Goal: Task Accomplishment & Management: Use online tool/utility

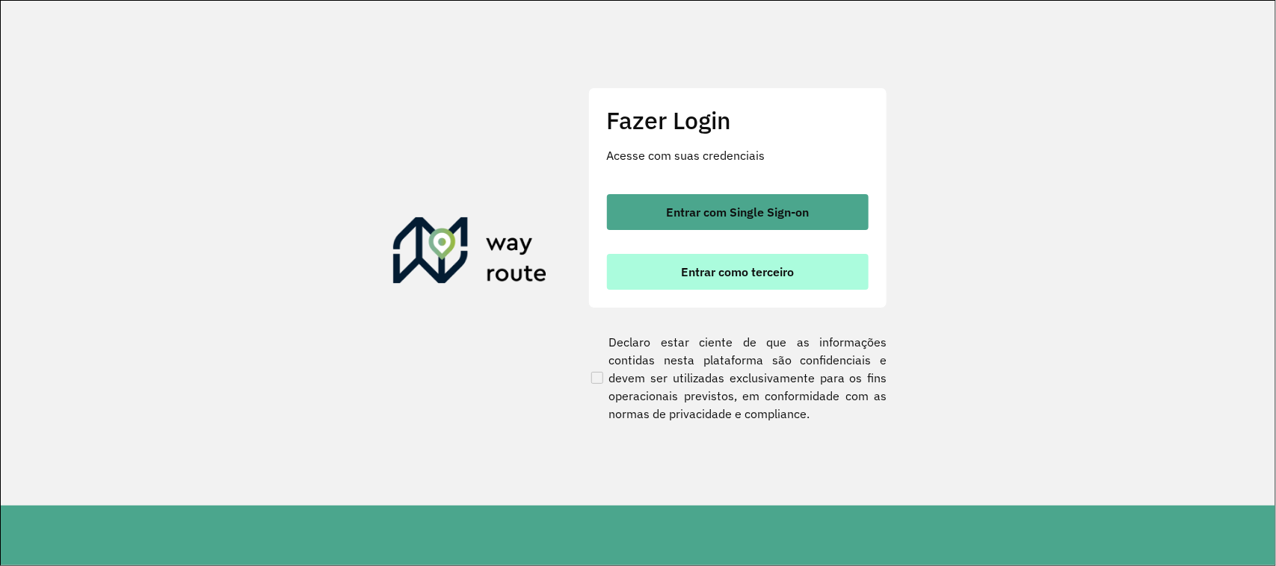
click at [685, 266] on span "Entrar como terceiro" at bounding box center [737, 272] width 113 height 12
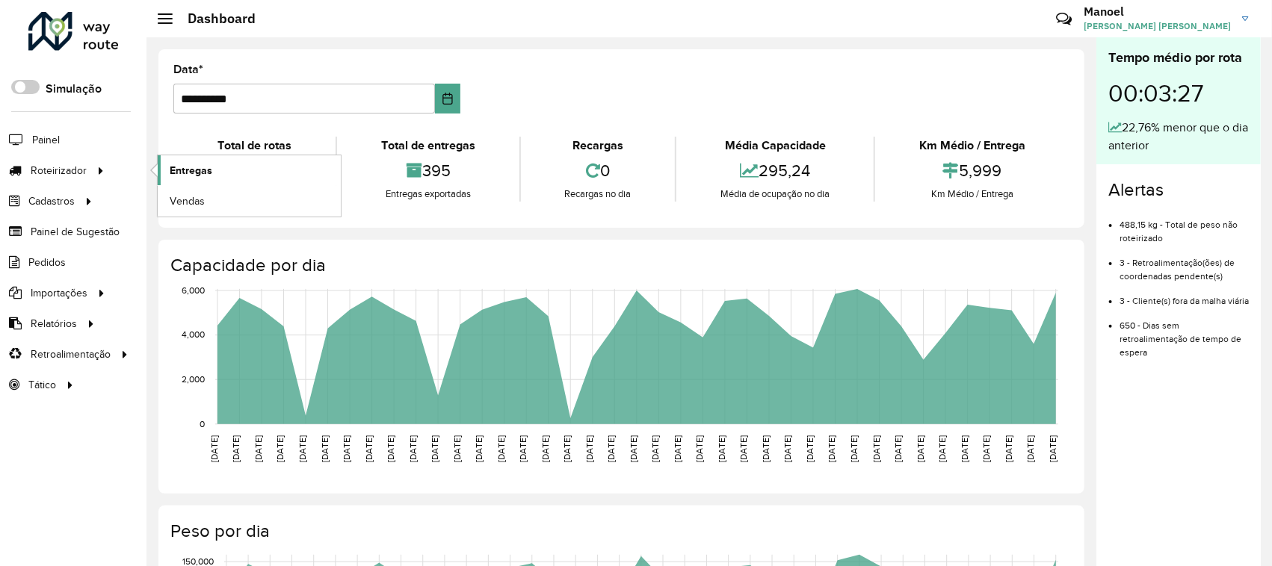
click at [203, 167] on span "Entregas" at bounding box center [191, 171] width 43 height 16
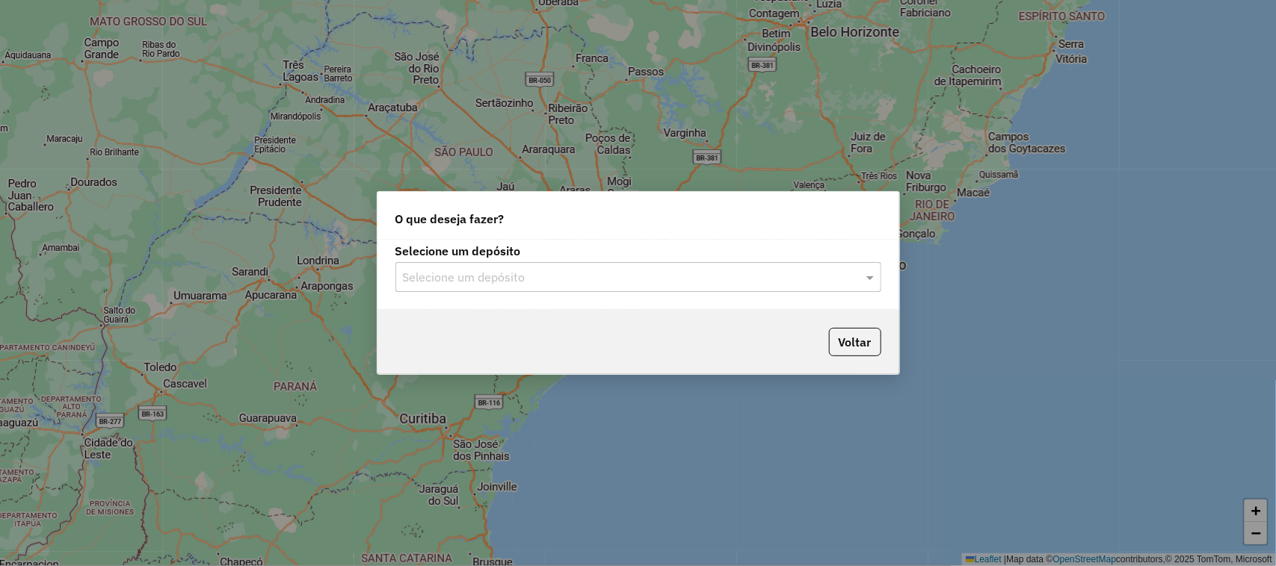
click at [508, 282] on input "text" at bounding box center [623, 278] width 441 height 18
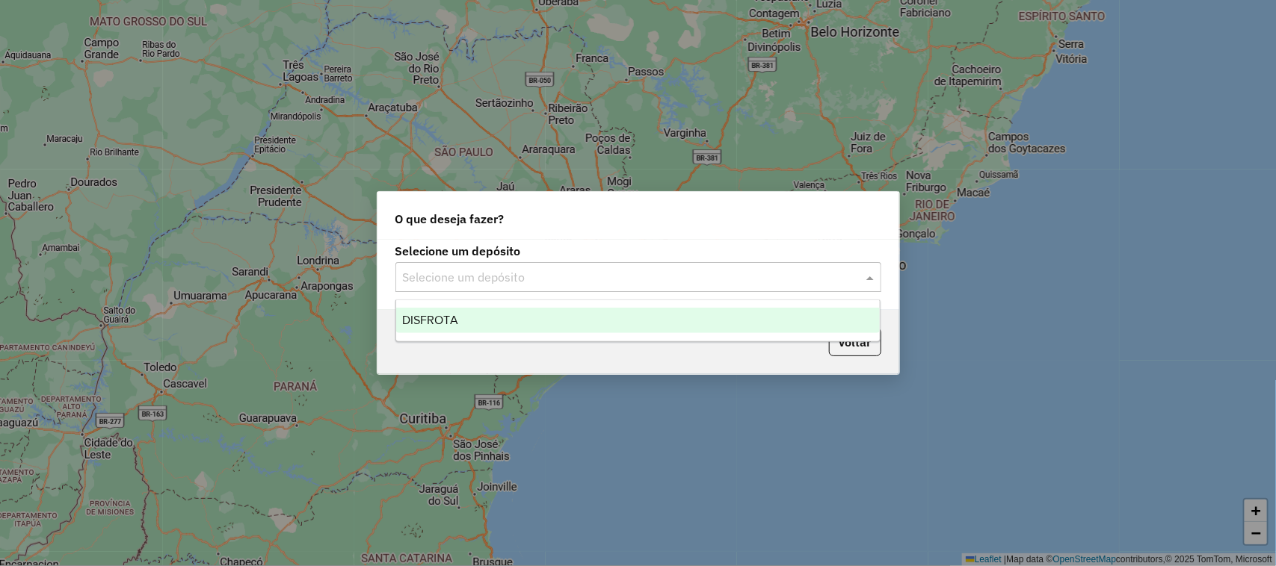
click at [466, 326] on div "DISFROTA" at bounding box center [638, 320] width 484 height 25
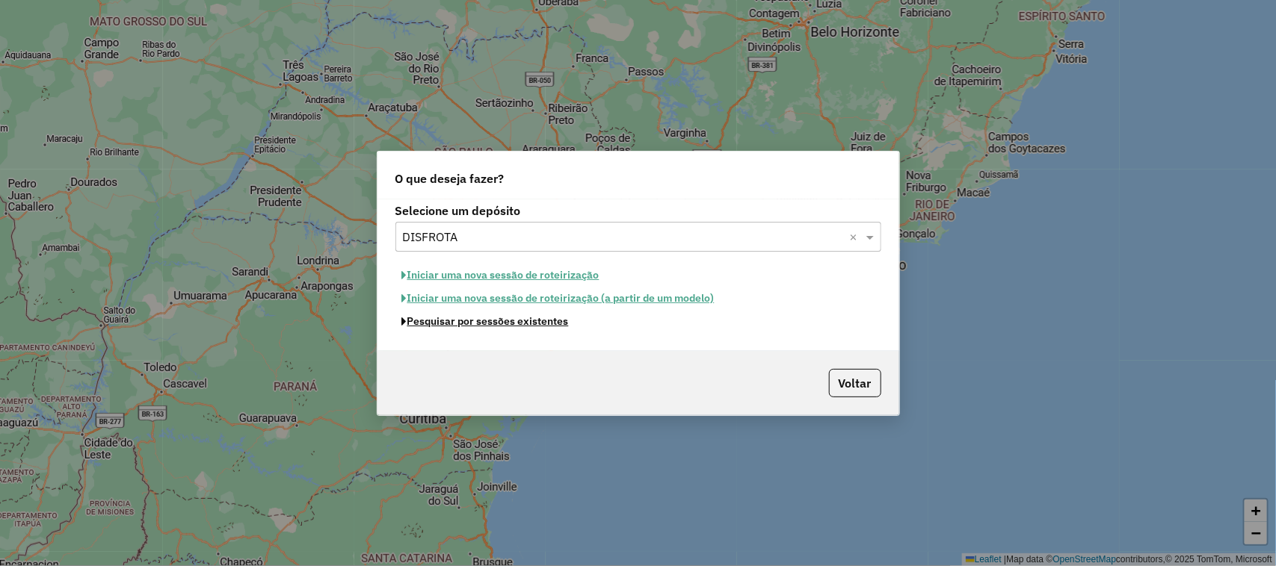
click at [484, 325] on button "Pesquisar por sessões existentes" at bounding box center [485, 321] width 180 height 23
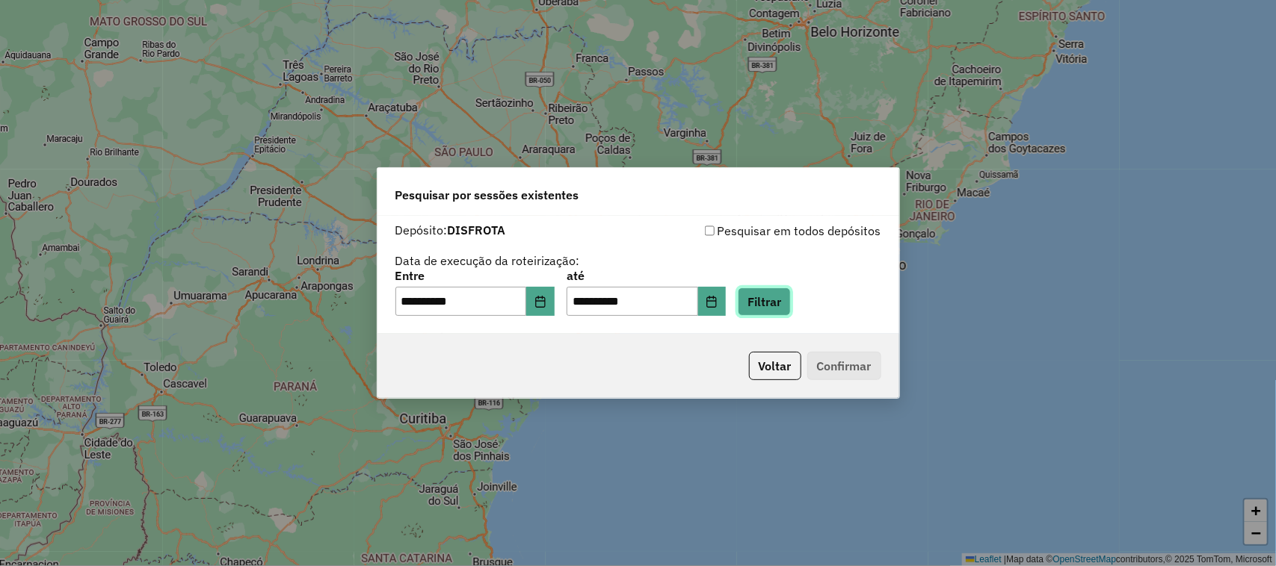
click at [776, 301] on button "Filtrar" at bounding box center [764, 302] width 53 height 28
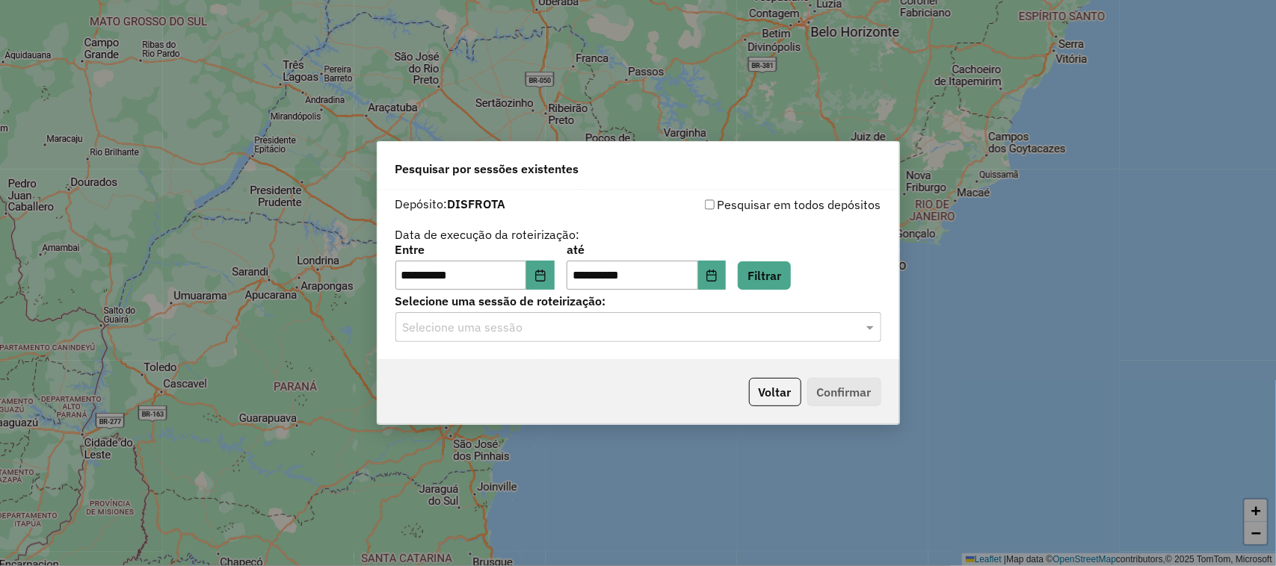
click at [479, 329] on input "text" at bounding box center [623, 328] width 441 height 18
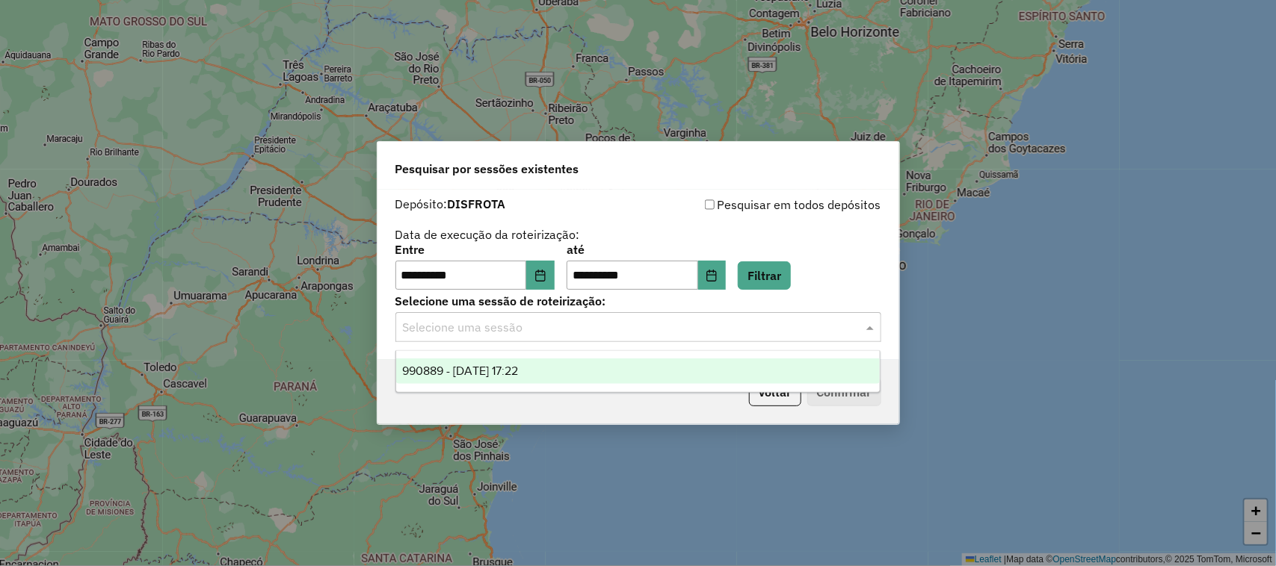
click at [446, 365] on span "990889 - 19/08/2025 17:22" at bounding box center [460, 371] width 116 height 13
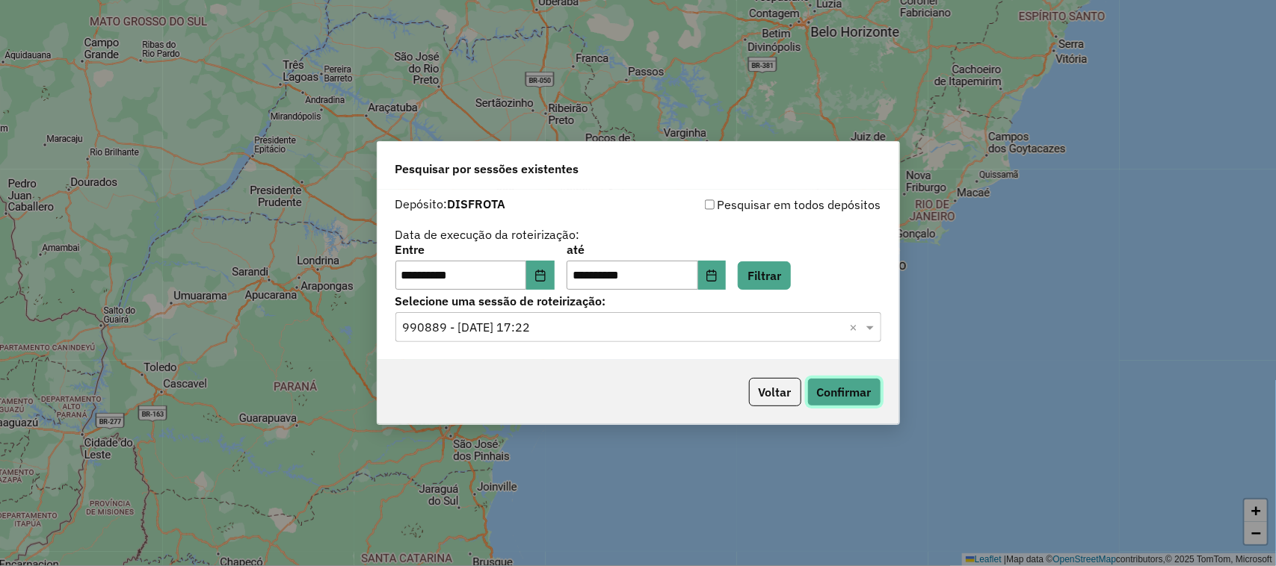
click at [860, 398] on button "Confirmar" at bounding box center [844, 392] width 74 height 28
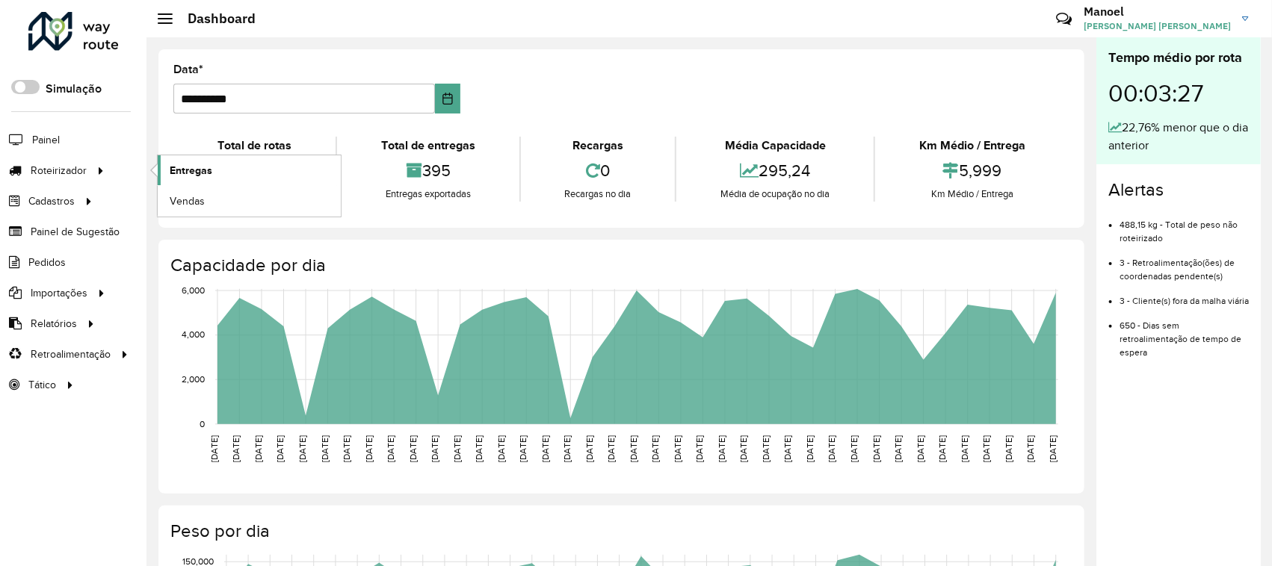
click at [223, 177] on link "Entregas" at bounding box center [249, 170] width 183 height 30
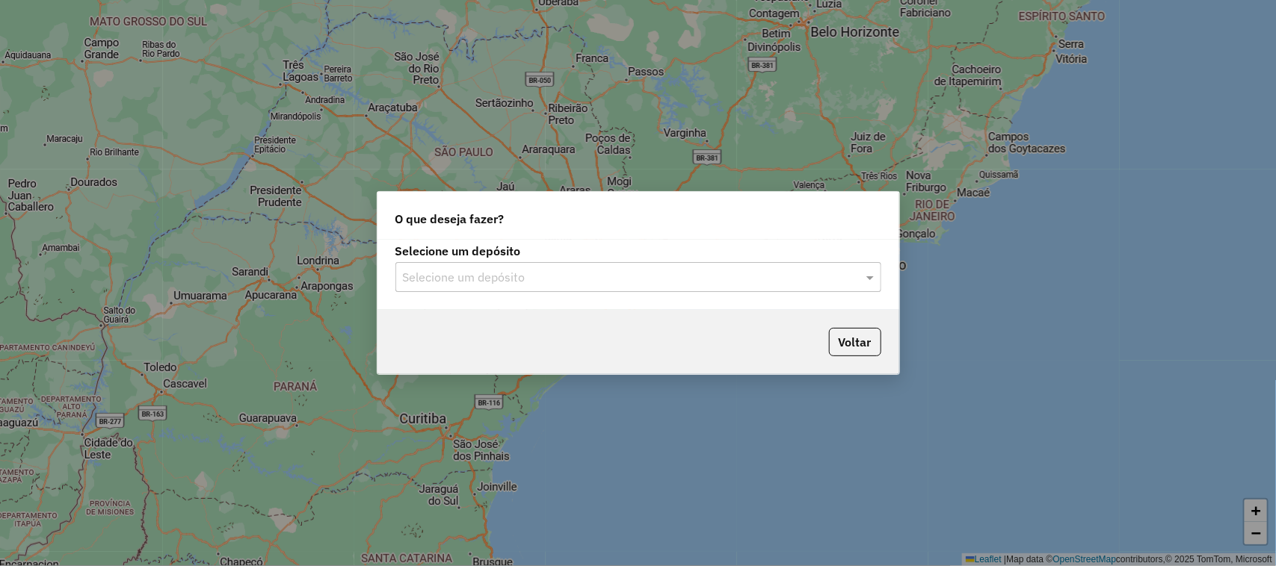
click at [447, 274] on input "text" at bounding box center [623, 278] width 441 height 18
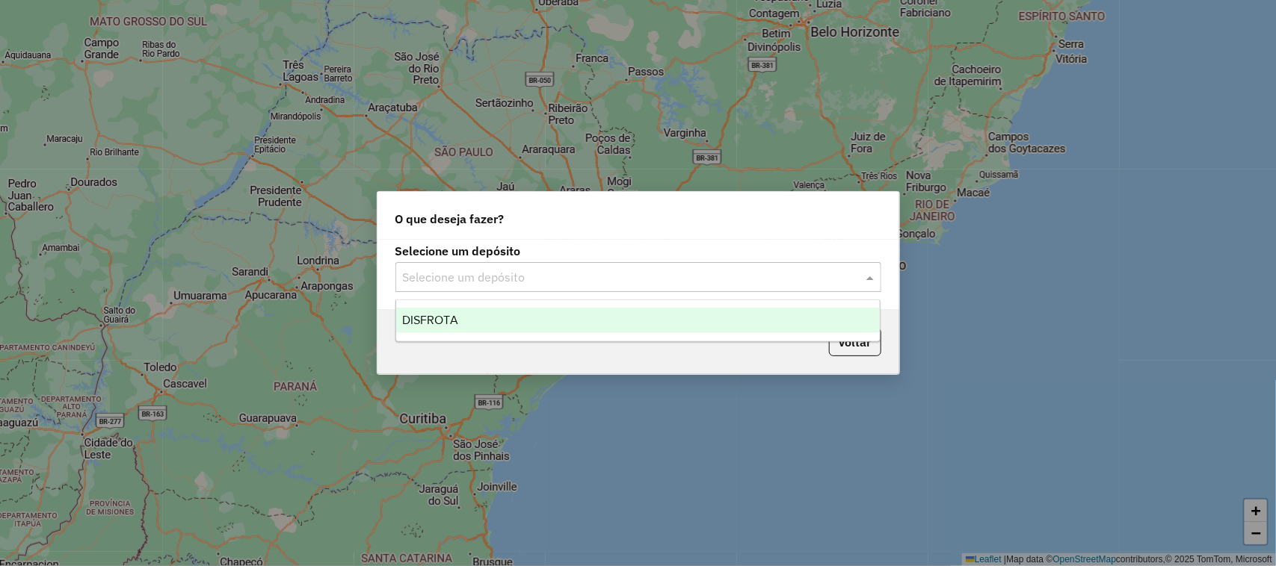
click at [427, 324] on span "DISFROTA" at bounding box center [430, 320] width 56 height 13
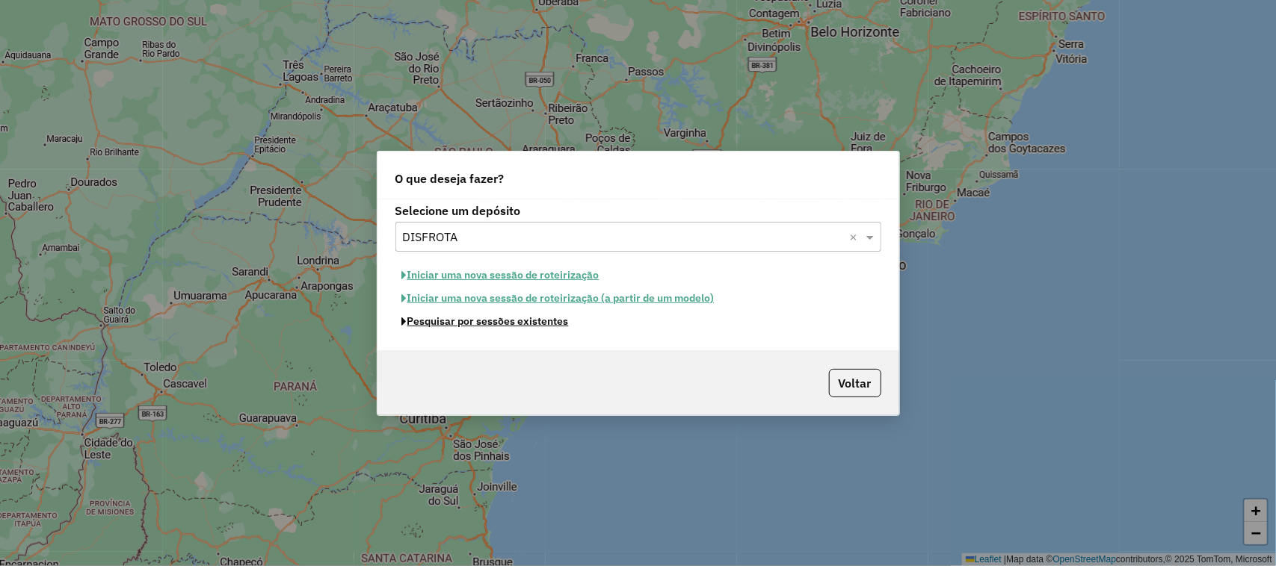
click at [442, 327] on button "Pesquisar por sessões existentes" at bounding box center [485, 321] width 180 height 23
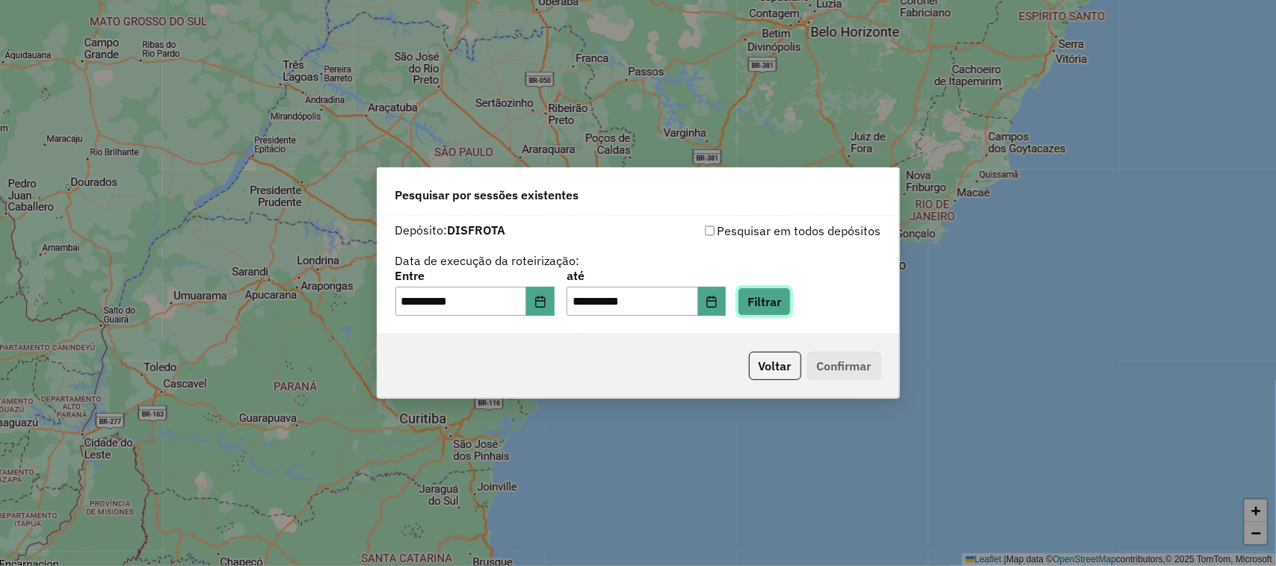
click at [785, 306] on button "Filtrar" at bounding box center [764, 302] width 53 height 28
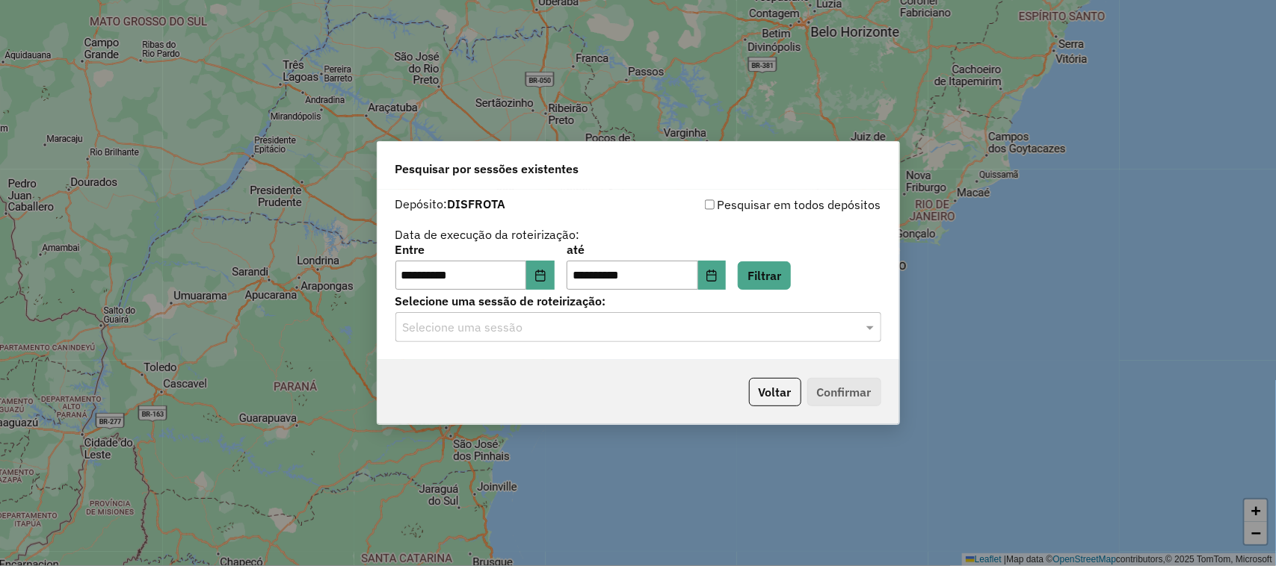
click at [593, 315] on div "Selecione uma sessão" at bounding box center [638, 327] width 486 height 30
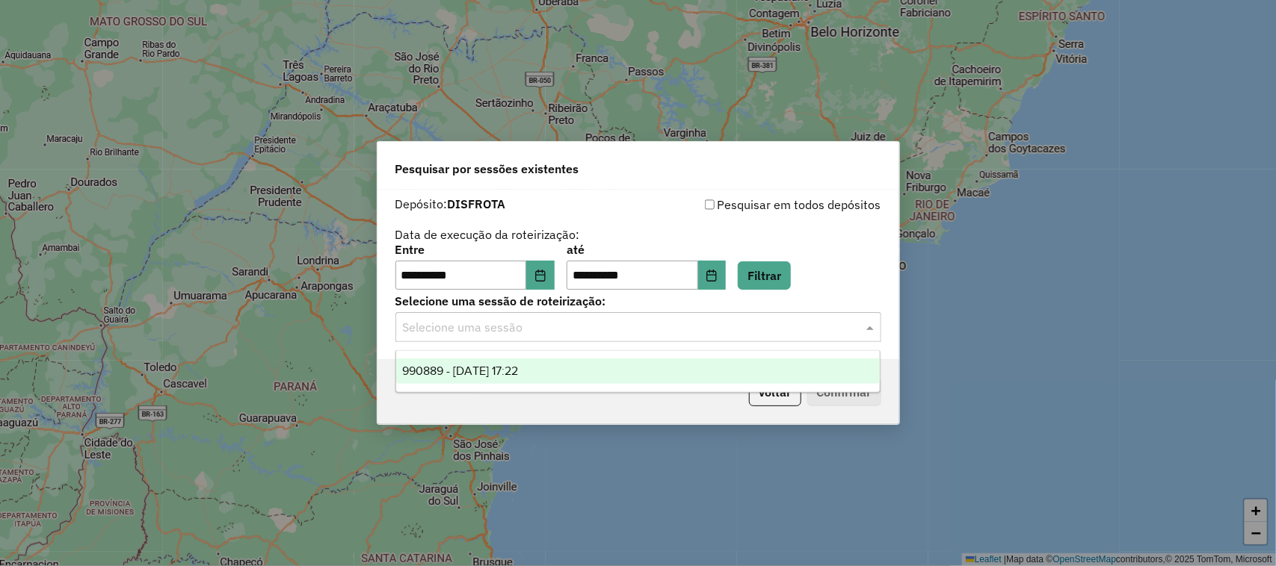
click at [466, 366] on span "990889 - [DATE] 17:22" at bounding box center [460, 371] width 116 height 13
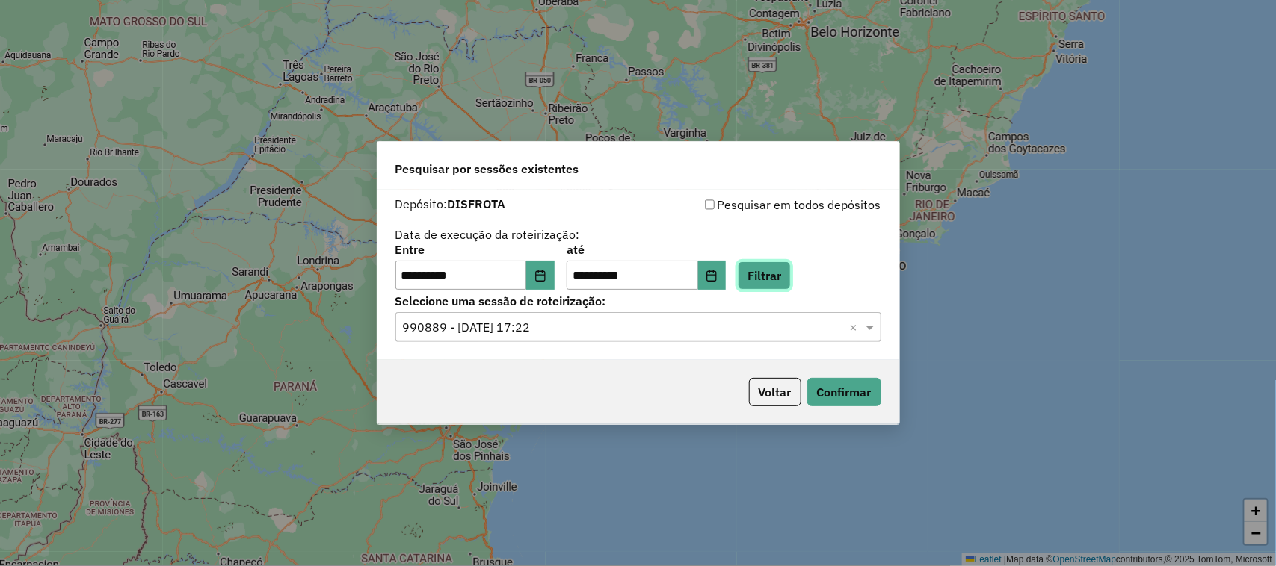
click at [791, 274] on button "Filtrar" at bounding box center [764, 276] width 53 height 28
click at [827, 385] on button "Confirmar" at bounding box center [844, 392] width 74 height 28
